Goal: Task Accomplishment & Management: Use online tool/utility

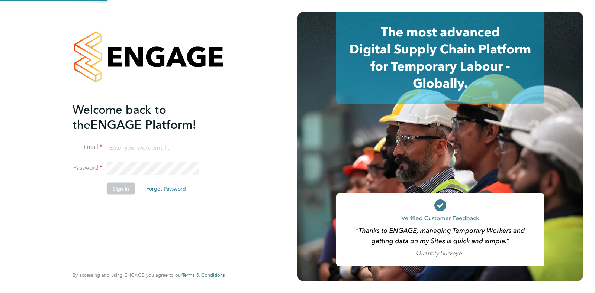
type input "[PERSON_NAME][EMAIL_ADDRESS][PERSON_NAME][DOMAIN_NAME]"
click at [189, 248] on div "Welcome back to the ENGAGE Platform! Email [EMAIL_ADDRESS][PERSON_NAME][PERSON_…" at bounding box center [145, 184] width 145 height 164
click at [125, 189] on button "Sign In" at bounding box center [121, 189] width 28 height 12
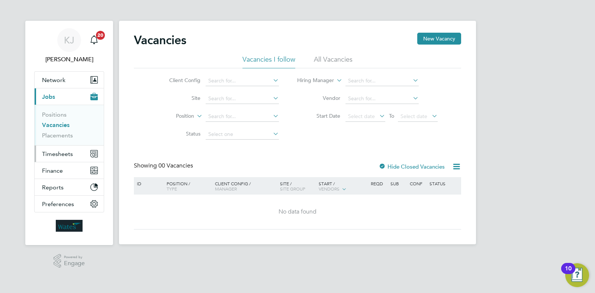
click at [44, 149] on button "Timesheets" at bounding box center [69, 154] width 69 height 16
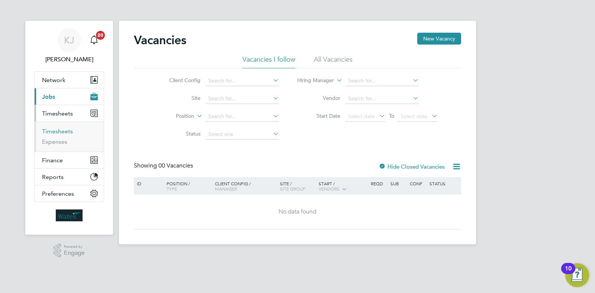
drag, startPoint x: 69, startPoint y: 133, endPoint x: 76, endPoint y: 133, distance: 6.7
click at [69, 133] on link "Timesheets" at bounding box center [57, 131] width 31 height 7
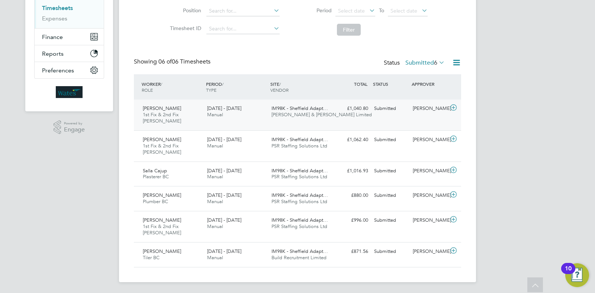
click at [385, 114] on div "Submitted" at bounding box center [390, 109] width 39 height 12
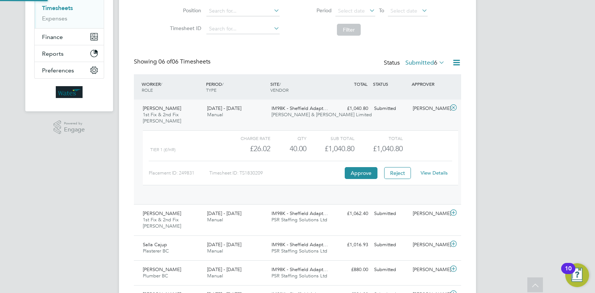
scroll to position [13, 72]
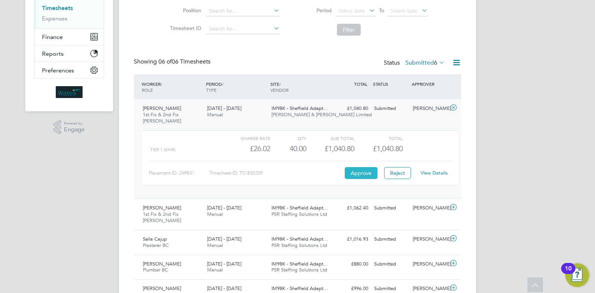
click at [361, 169] on button "Approve" at bounding box center [361, 173] width 33 height 12
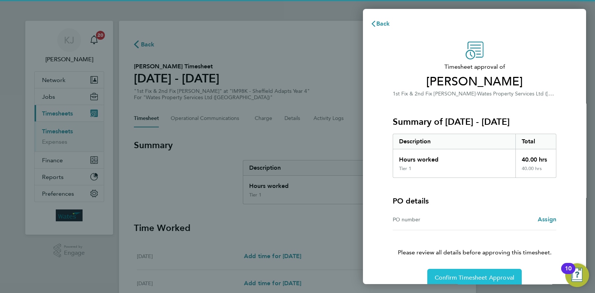
click at [455, 280] on span "Confirm Timesheet Approval" at bounding box center [475, 277] width 80 height 7
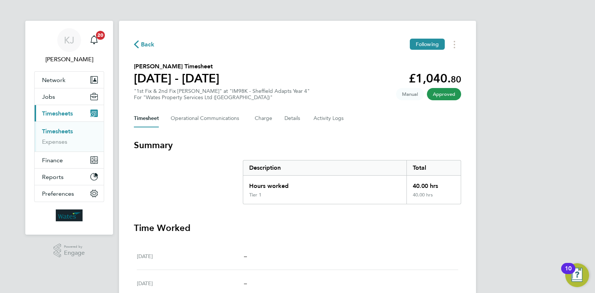
click at [69, 133] on link "Timesheets" at bounding box center [57, 131] width 31 height 7
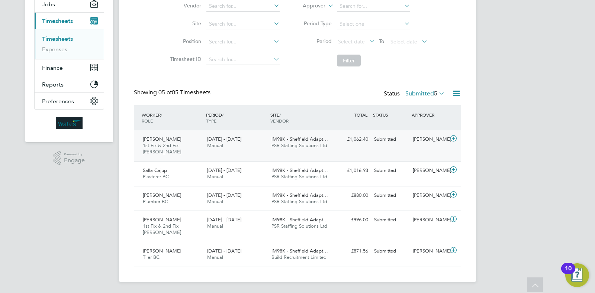
click at [349, 152] on div "Robert Dodd 1st Fix & 2nd Fix Carpenter BC 20 - 26 Sep 2025 20 - 26 Sep 2025 Ma…" at bounding box center [297, 146] width 327 height 31
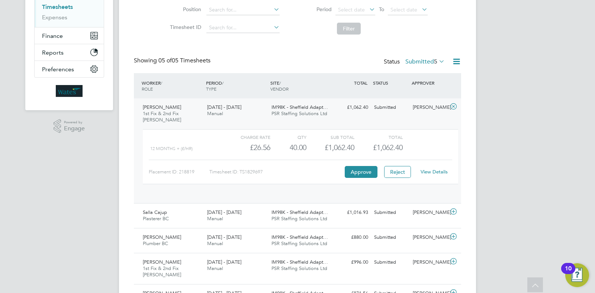
scroll to position [139, 0]
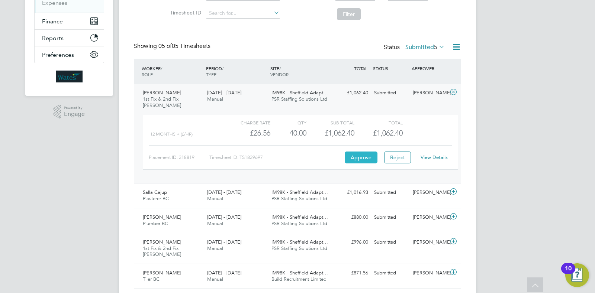
click at [357, 155] on button "Approve" at bounding box center [361, 158] width 33 height 12
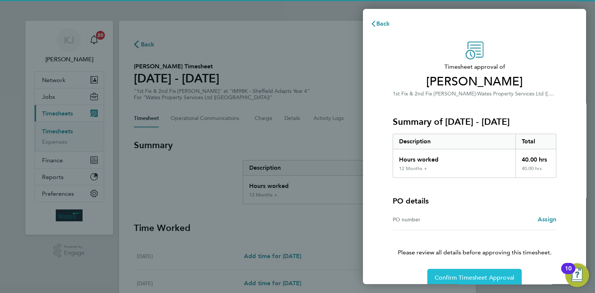
click at [479, 276] on span "Confirm Timesheet Approval" at bounding box center [475, 277] width 80 height 7
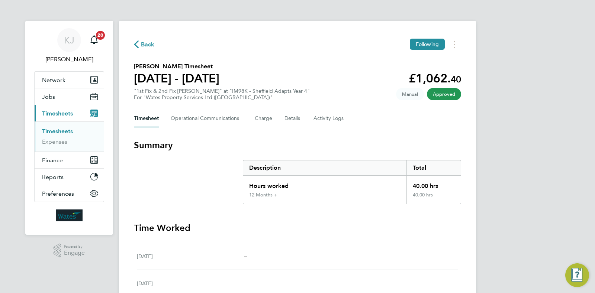
drag, startPoint x: 61, startPoint y: 130, endPoint x: 97, endPoint y: 128, distance: 36.1
click at [61, 129] on link "Timesheets" at bounding box center [57, 131] width 31 height 7
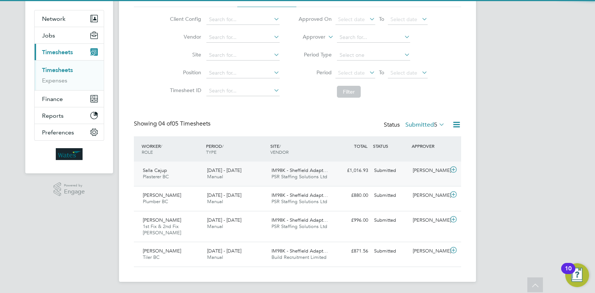
click at [300, 169] on span "IM98K - Sheffield Adapt…" at bounding box center [300, 170] width 57 height 6
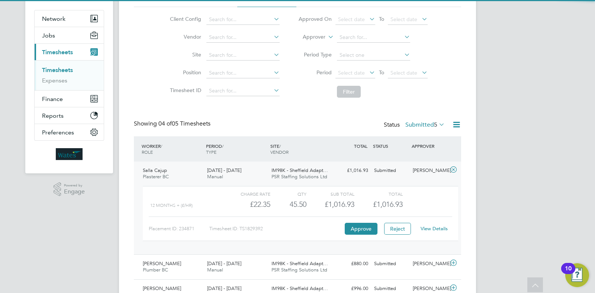
scroll to position [108, 0]
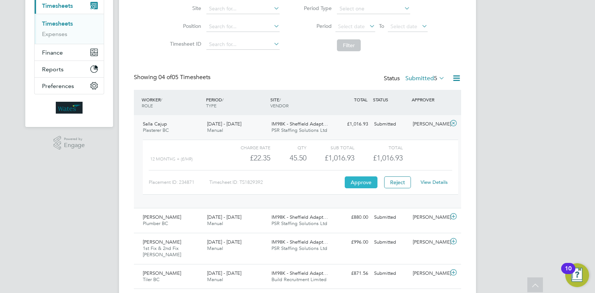
click at [367, 182] on button "Approve" at bounding box center [361, 183] width 33 height 12
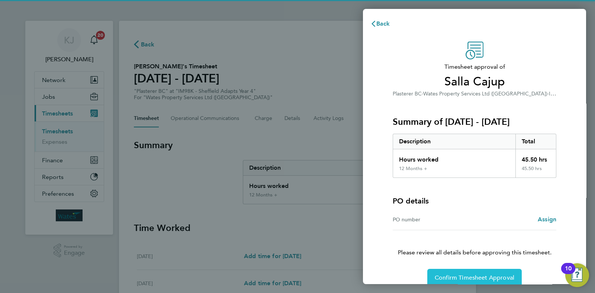
click at [470, 272] on button "Confirm Timesheet Approval" at bounding box center [474, 278] width 94 height 18
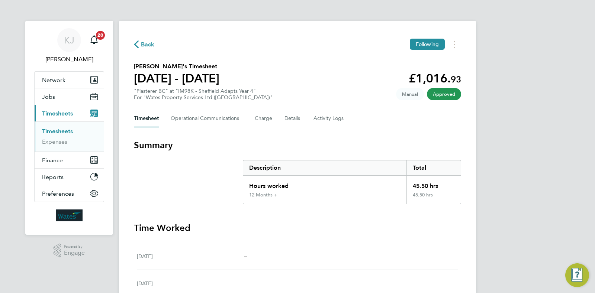
drag, startPoint x: 58, startPoint y: 133, endPoint x: 71, endPoint y: 133, distance: 13.0
click at [58, 133] on link "Timesheets" at bounding box center [57, 131] width 31 height 7
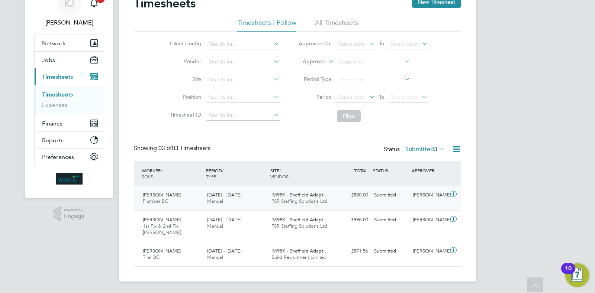
click at [243, 190] on div "20 - 26 Sep 2025 Manual" at bounding box center [236, 198] width 64 height 19
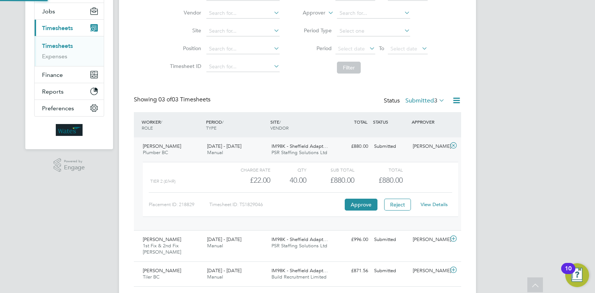
scroll to position [95, 0]
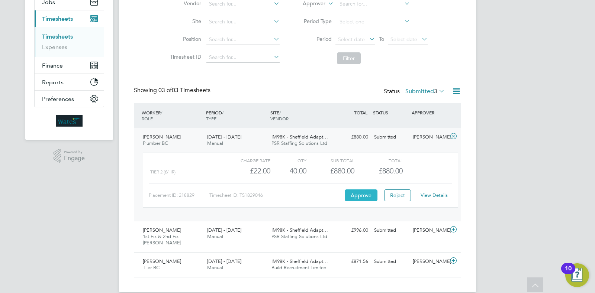
click at [365, 195] on button "Approve" at bounding box center [361, 196] width 33 height 12
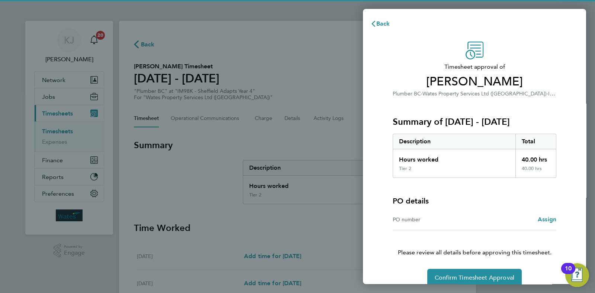
click at [457, 267] on div "Timesheet approval of Patrick Smith Plumber BC · Wates Property Services Ltd (C…" at bounding box center [474, 164] width 181 height 245
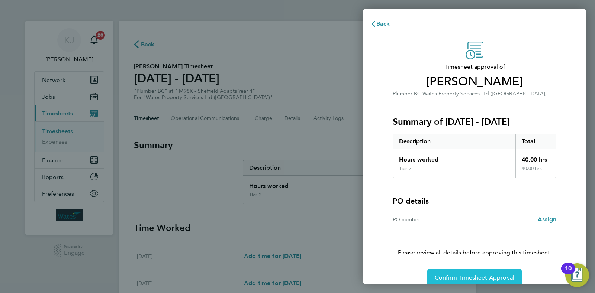
click at [456, 271] on button "Confirm Timesheet Approval" at bounding box center [474, 278] width 94 height 18
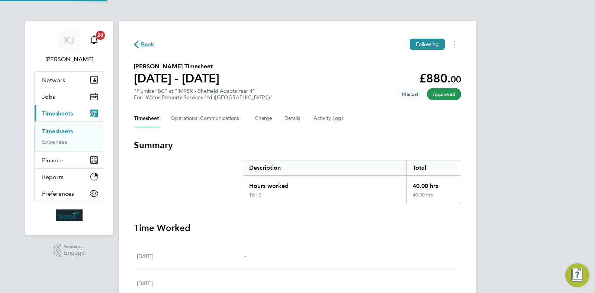
drag, startPoint x: 64, startPoint y: 129, endPoint x: 76, endPoint y: 131, distance: 12.4
click at [64, 129] on link "Timesheets" at bounding box center [57, 131] width 31 height 7
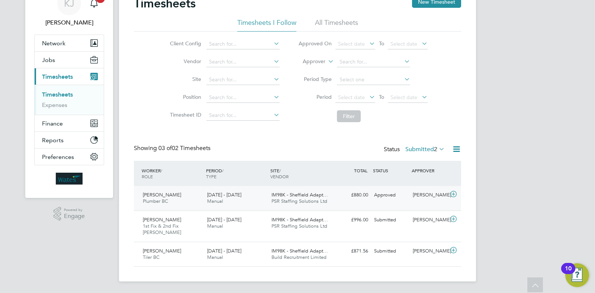
click at [274, 200] on span "PSR Staffing Solutions Ltd" at bounding box center [300, 201] width 56 height 6
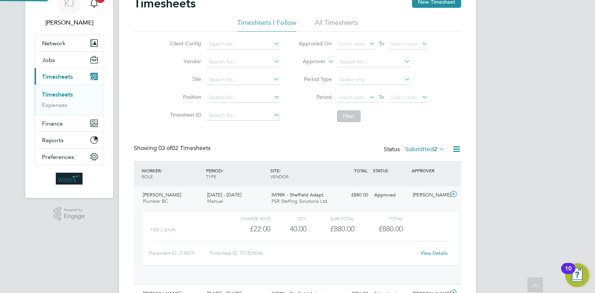
scroll to position [13, 72]
click at [64, 96] on link "Timesheets" at bounding box center [57, 94] width 31 height 7
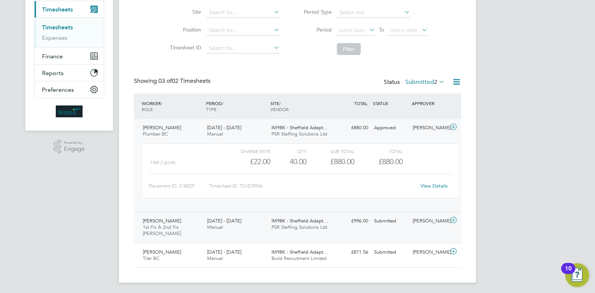
scroll to position [105, 0]
click at [257, 239] on div "Timothy Marshall 1st Fix & 2nd Fix Carpenter BC 20 - 26 Sep 2025 20 - 26 Sep 20…" at bounding box center [297, 226] width 327 height 31
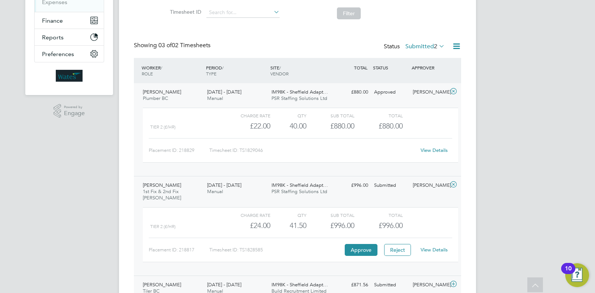
scroll to position [173, 0]
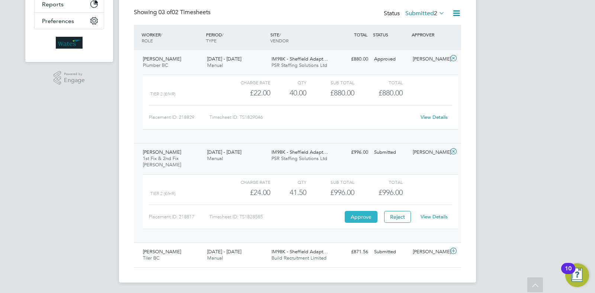
click at [359, 219] on button "Approve" at bounding box center [361, 217] width 33 height 12
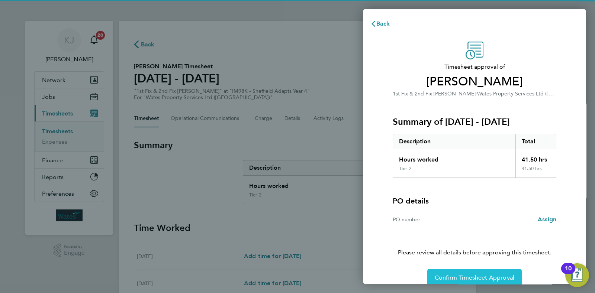
click at [461, 276] on span "Confirm Timesheet Approval" at bounding box center [475, 277] width 80 height 7
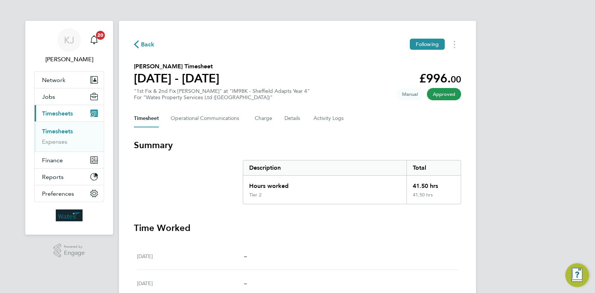
click at [61, 129] on link "Timesheets" at bounding box center [57, 131] width 31 height 7
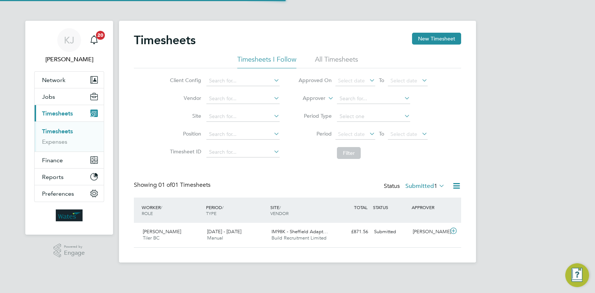
scroll to position [19, 64]
click at [359, 238] on div "£871.56 Submitted" at bounding box center [352, 232] width 39 height 12
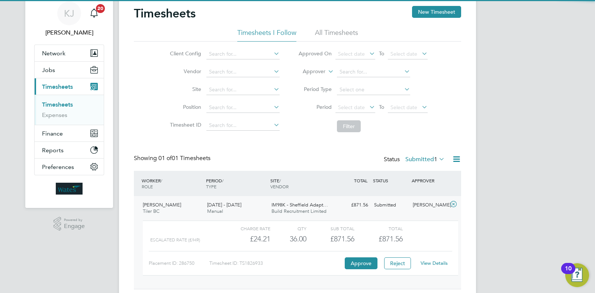
scroll to position [49, 0]
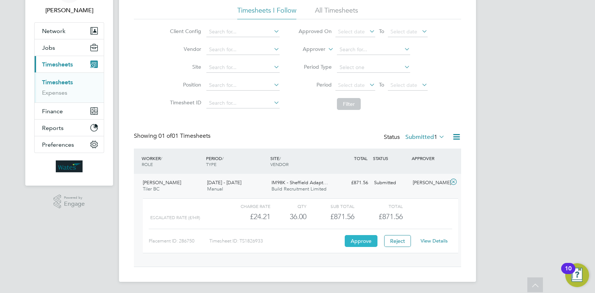
click at [366, 241] on button "Approve" at bounding box center [361, 241] width 33 height 12
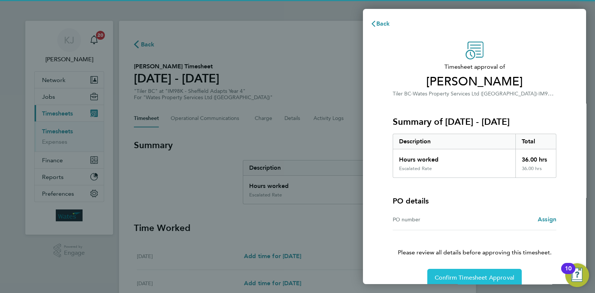
click at [476, 272] on button "Confirm Timesheet Approval" at bounding box center [474, 278] width 94 height 18
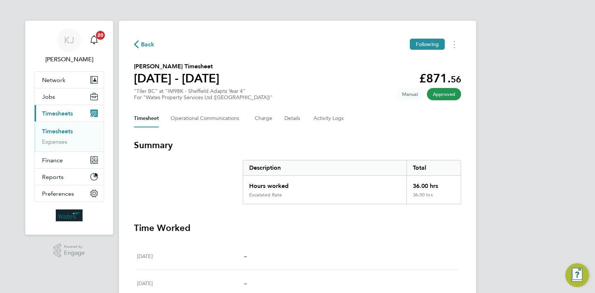
click at [284, 200] on div "Escalated Rate" at bounding box center [324, 198] width 163 height 12
